Goal: Task Accomplishment & Management: Use online tool/utility

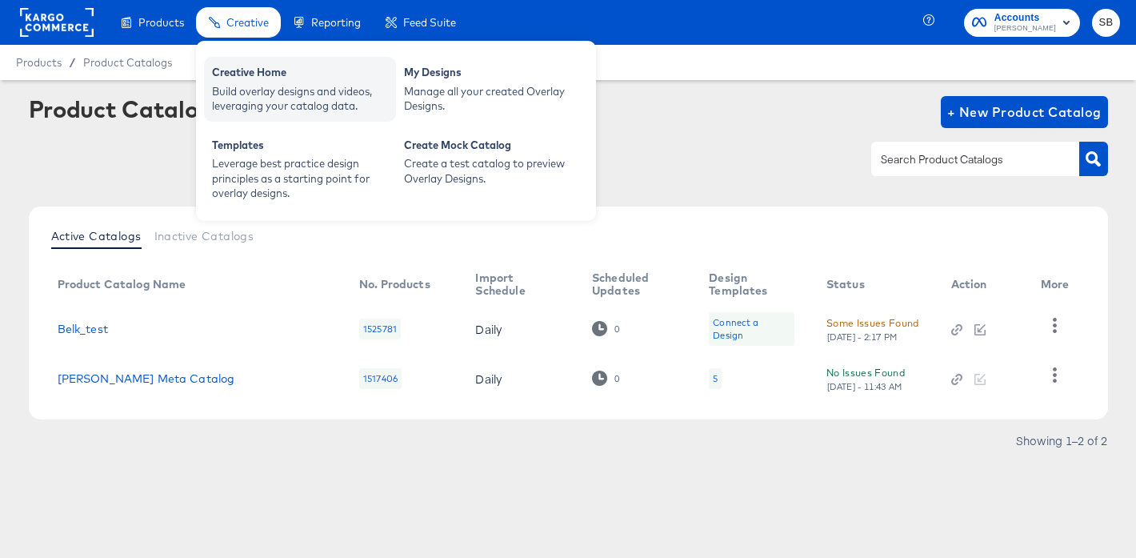
click at [263, 90] on div "Build overlay designs and videos, leveraging your catalog data." at bounding box center [300, 99] width 176 height 30
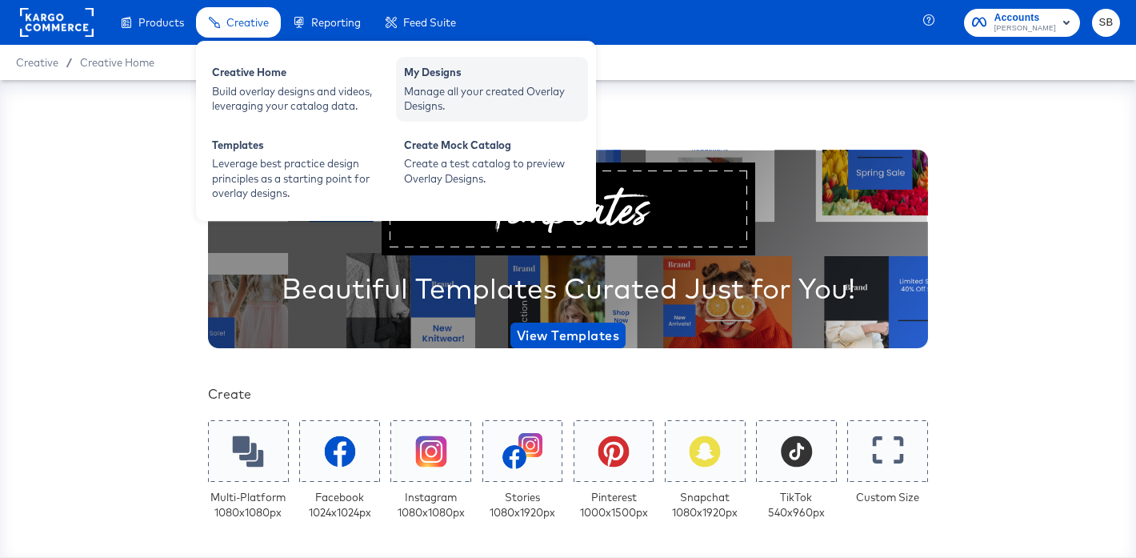
click at [479, 82] on div "My Designs" at bounding box center [492, 74] width 176 height 19
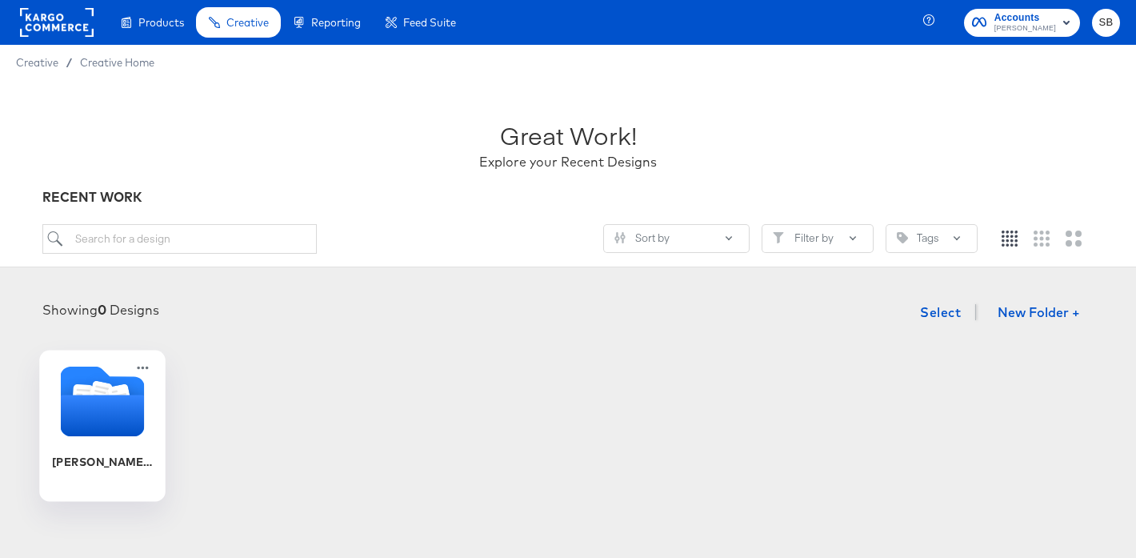
click at [84, 418] on icon "Folder" at bounding box center [103, 416] width 84 height 42
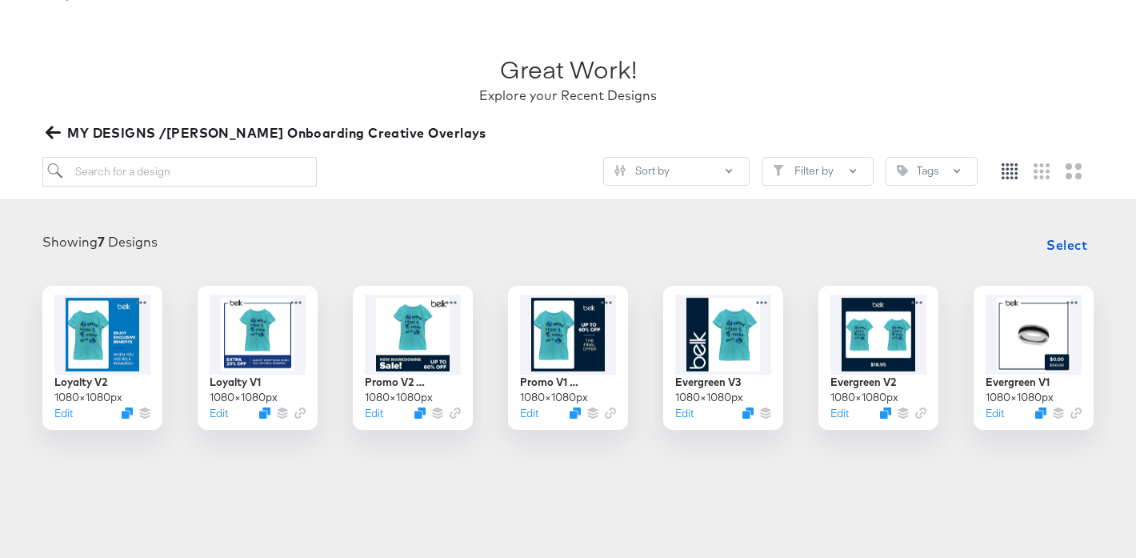
scroll to position [75, 0]
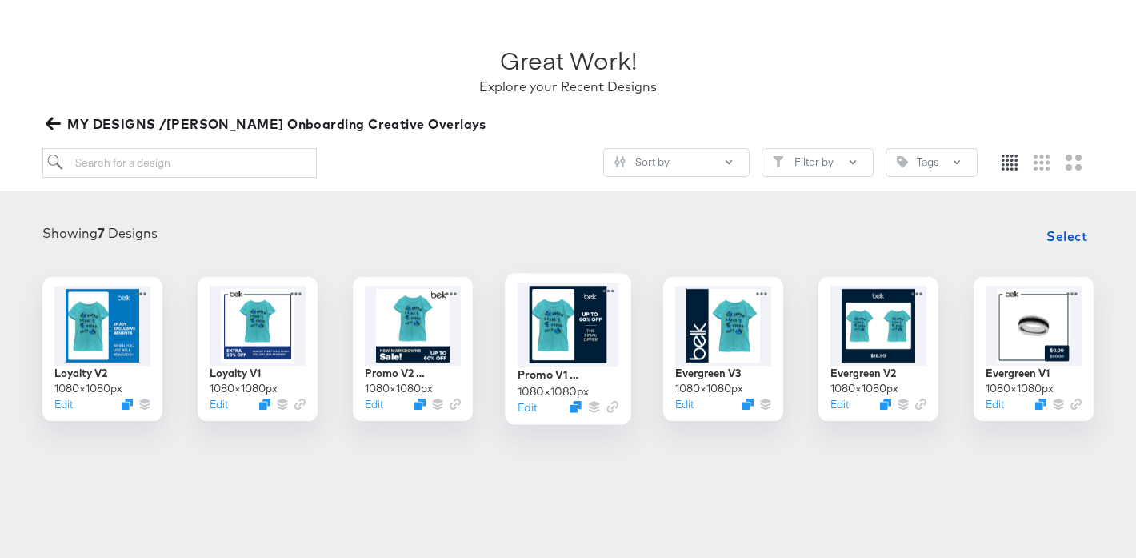
click at [567, 329] on div at bounding box center [568, 325] width 101 height 84
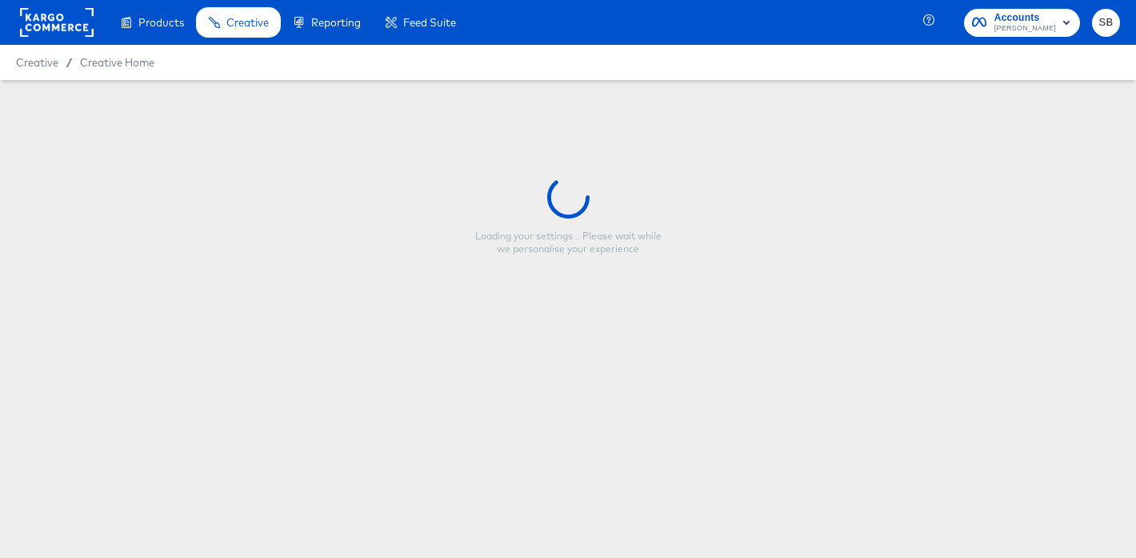
type input "Promo V1 Evergreen"
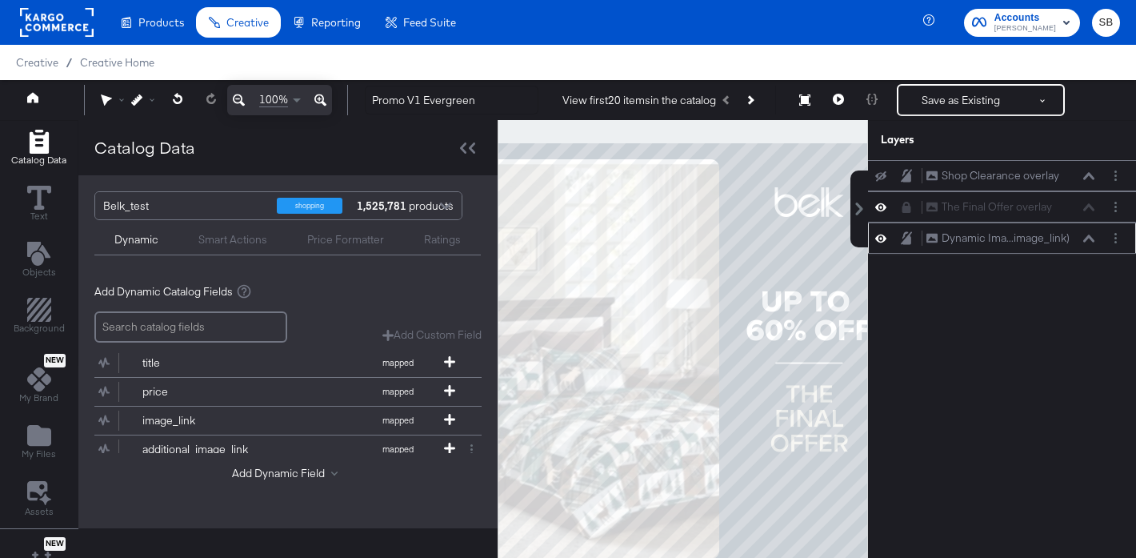
click at [880, 238] on icon at bounding box center [881, 238] width 11 height 14
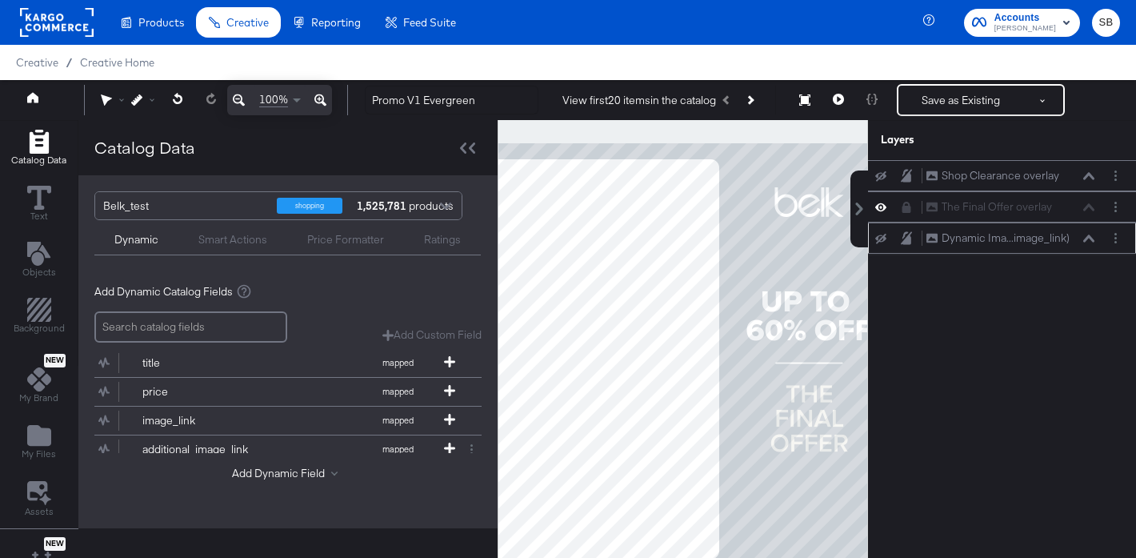
click at [880, 238] on icon at bounding box center [881, 239] width 11 height 10
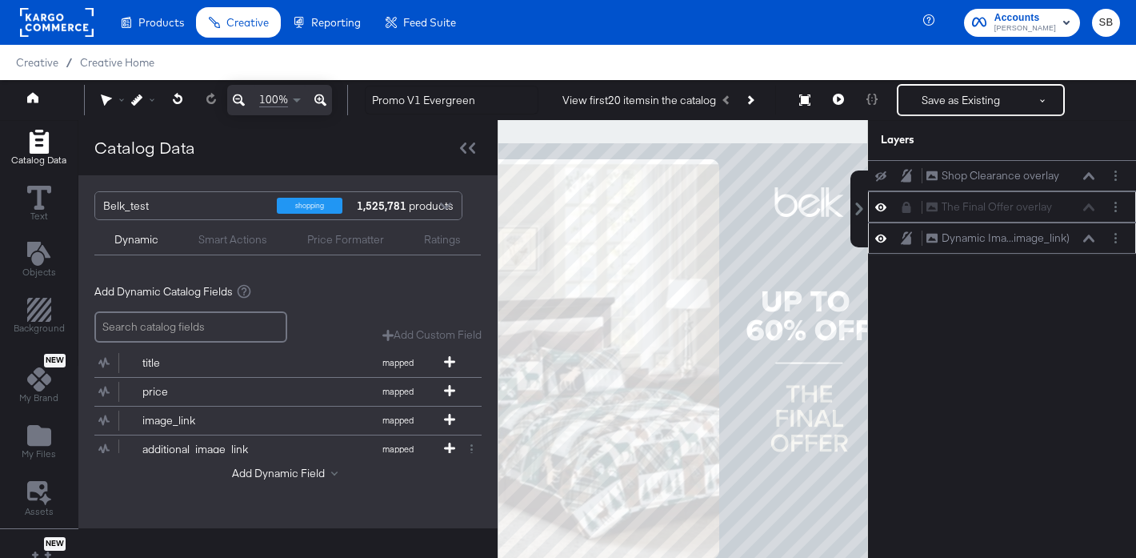
click at [882, 208] on icon at bounding box center [881, 207] width 11 height 14
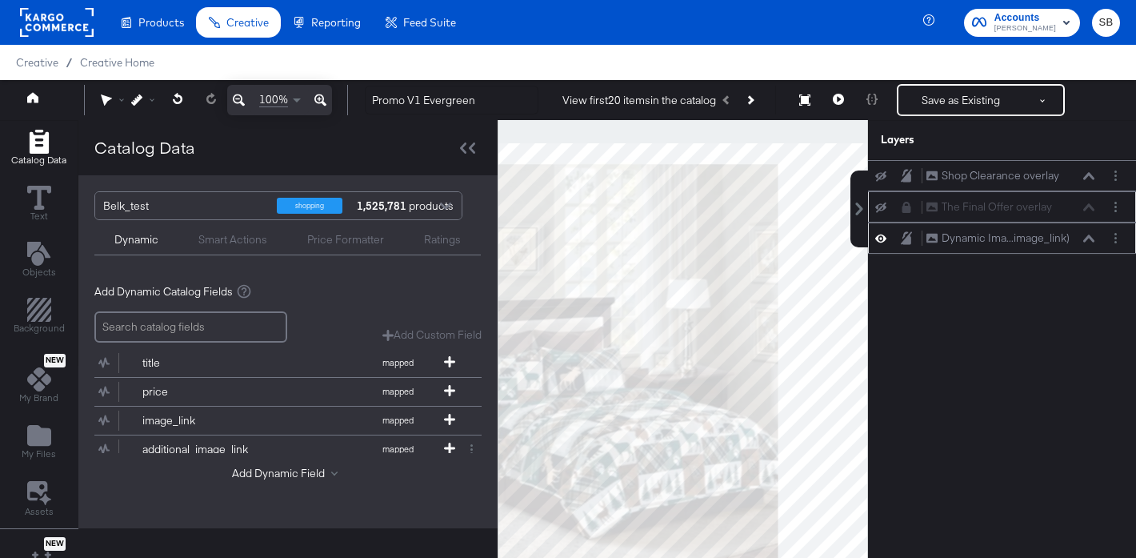
click at [881, 204] on icon at bounding box center [881, 207] width 11 height 10
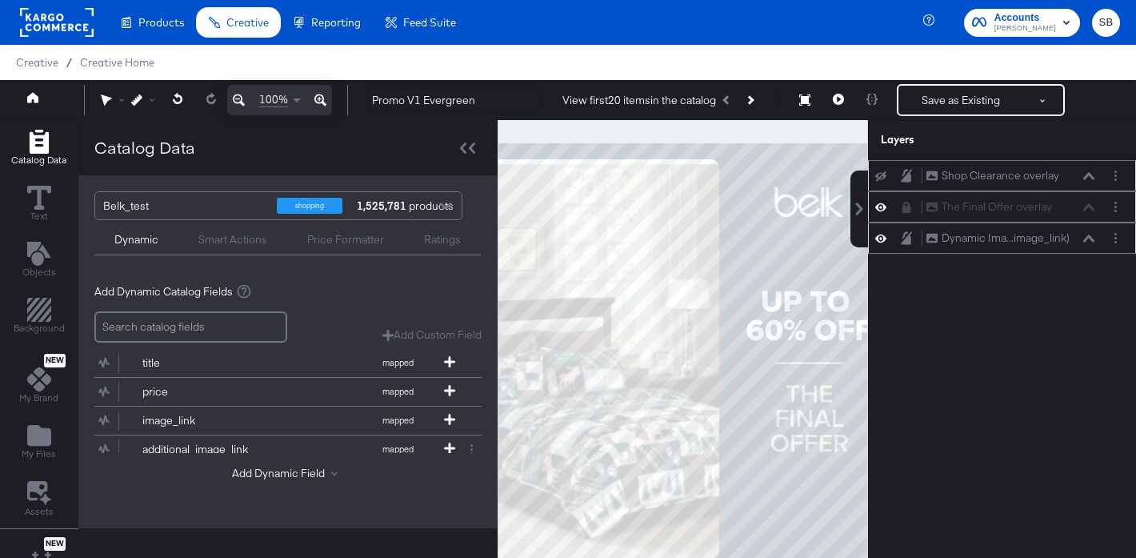
click at [884, 175] on icon at bounding box center [881, 175] width 11 height 10
click at [884, 175] on icon at bounding box center [881, 176] width 11 height 14
click at [882, 206] on icon at bounding box center [881, 207] width 11 height 14
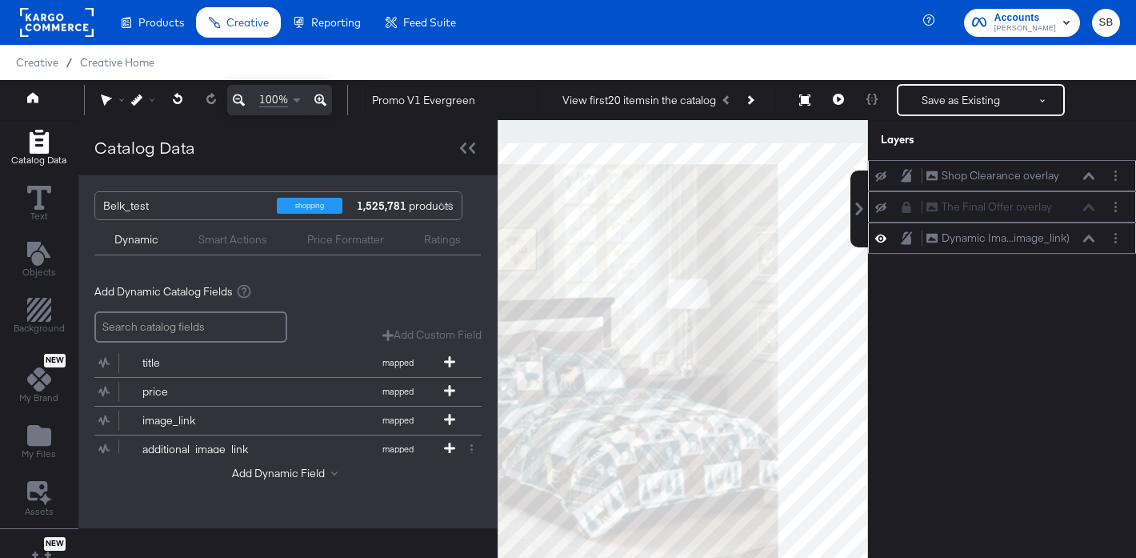
click at [882, 206] on icon at bounding box center [881, 207] width 11 height 10
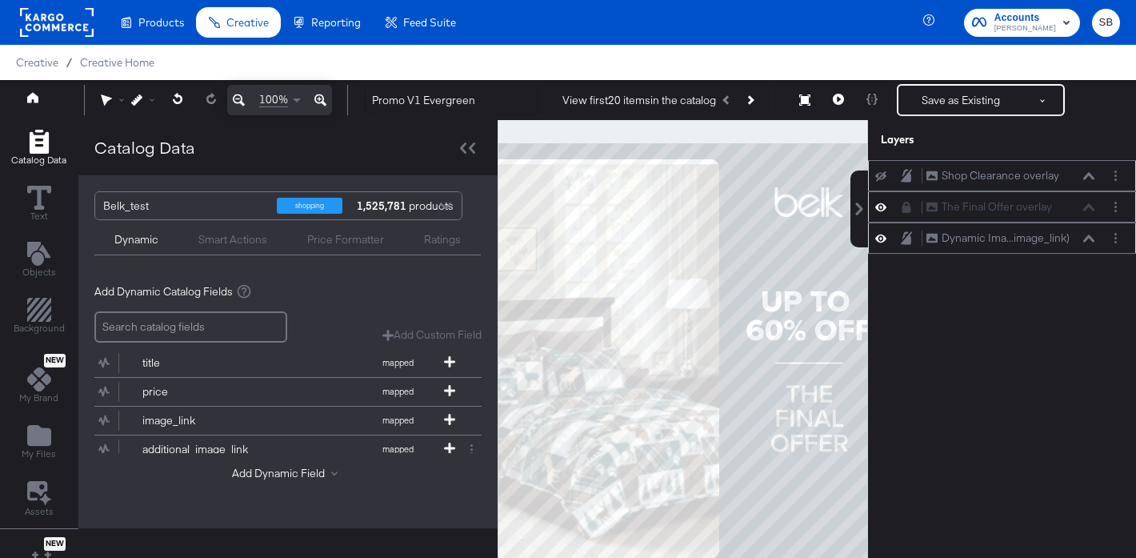
click at [1085, 212] on div "The Final Offer overlay The Final Offer overlay" at bounding box center [1011, 206] width 170 height 17
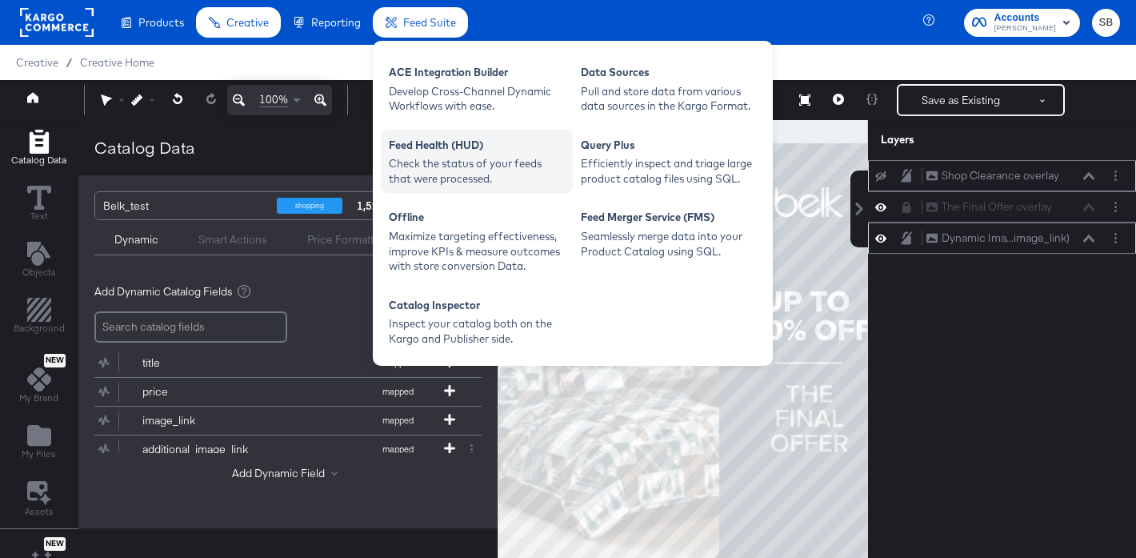
click at [479, 156] on div "Check the status of your feeds that were processed." at bounding box center [477, 171] width 176 height 30
